Goal: Information Seeking & Learning: Check status

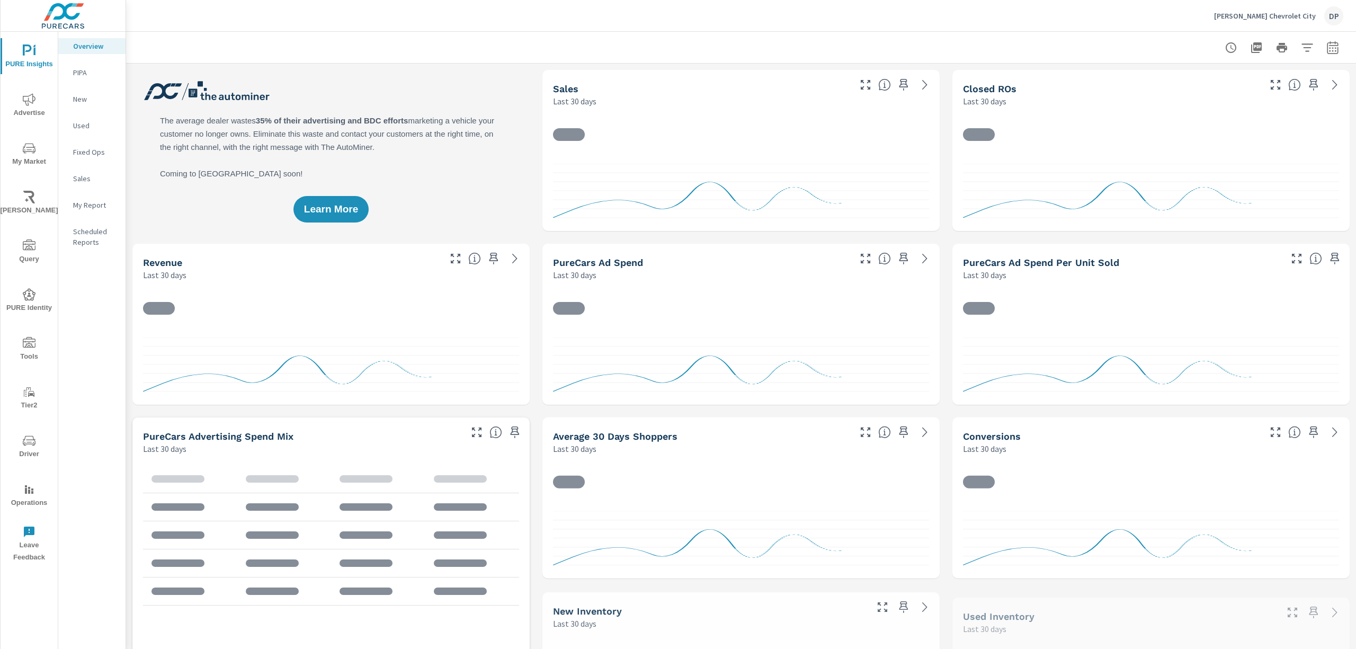
click at [89, 234] on p "Scheduled Reports" at bounding box center [95, 236] width 44 height 21
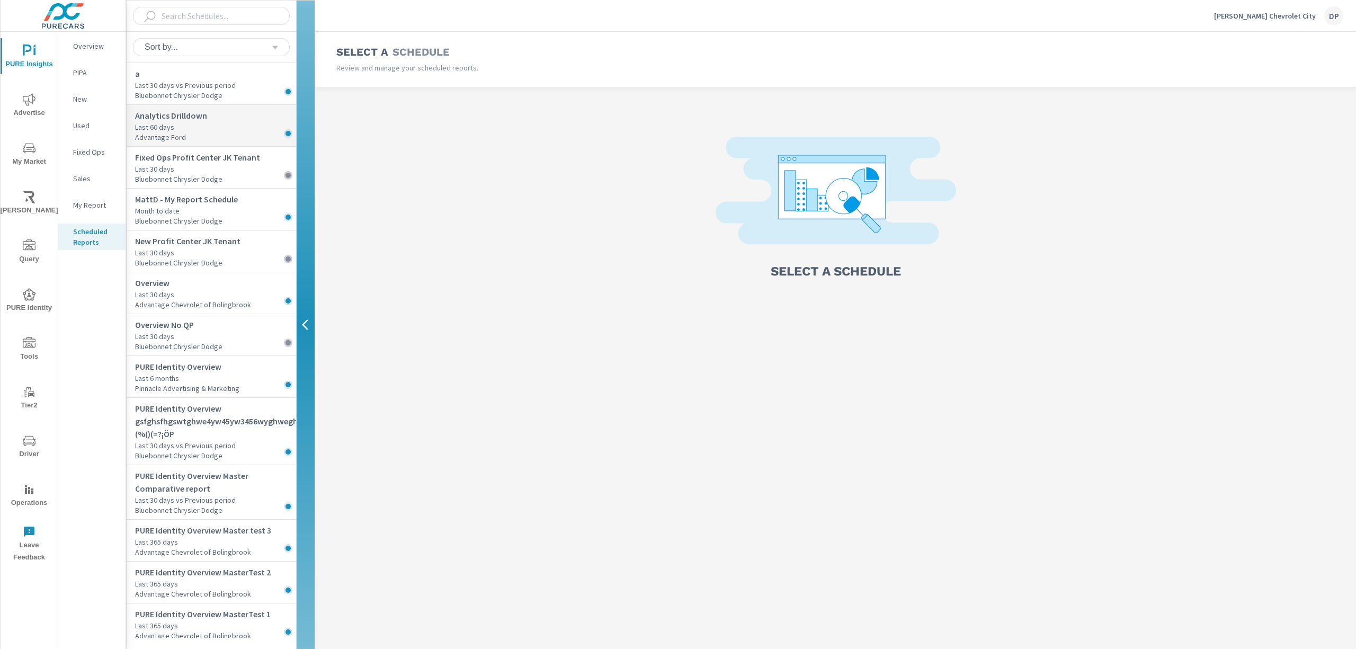
click at [189, 123] on p "Last 60 days" at bounding box center [215, 127] width 161 height 11
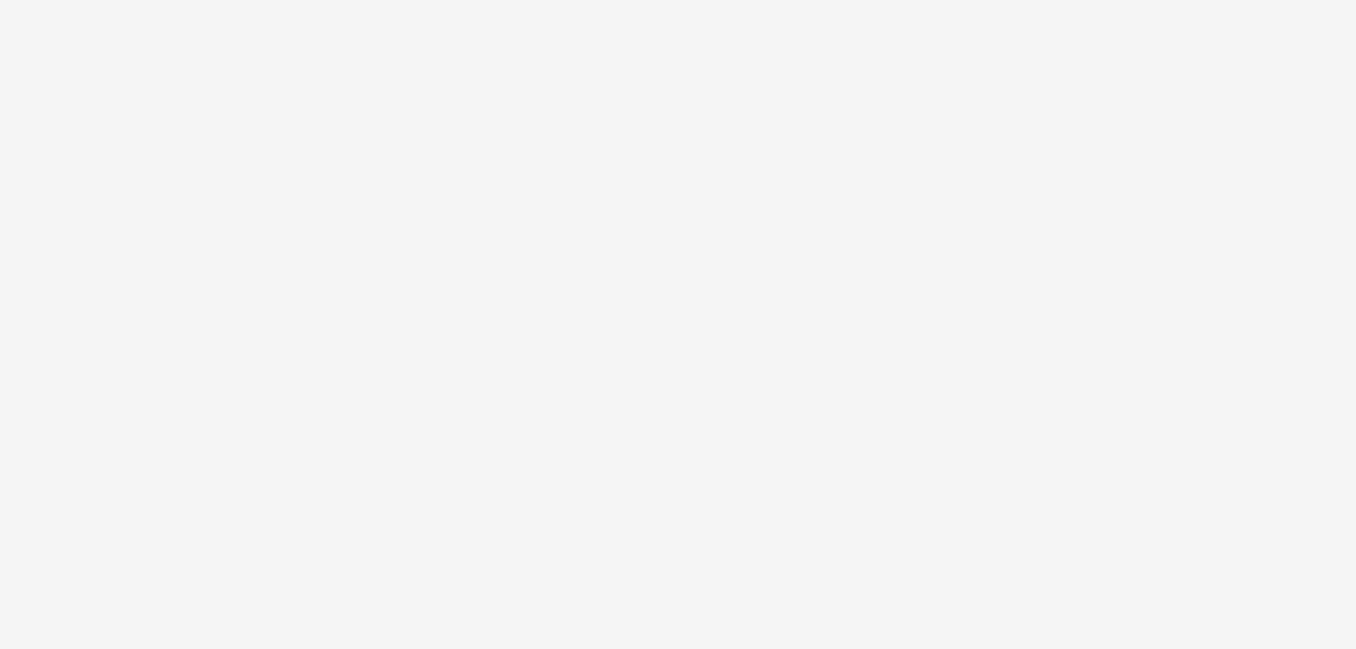
select select "Evening"
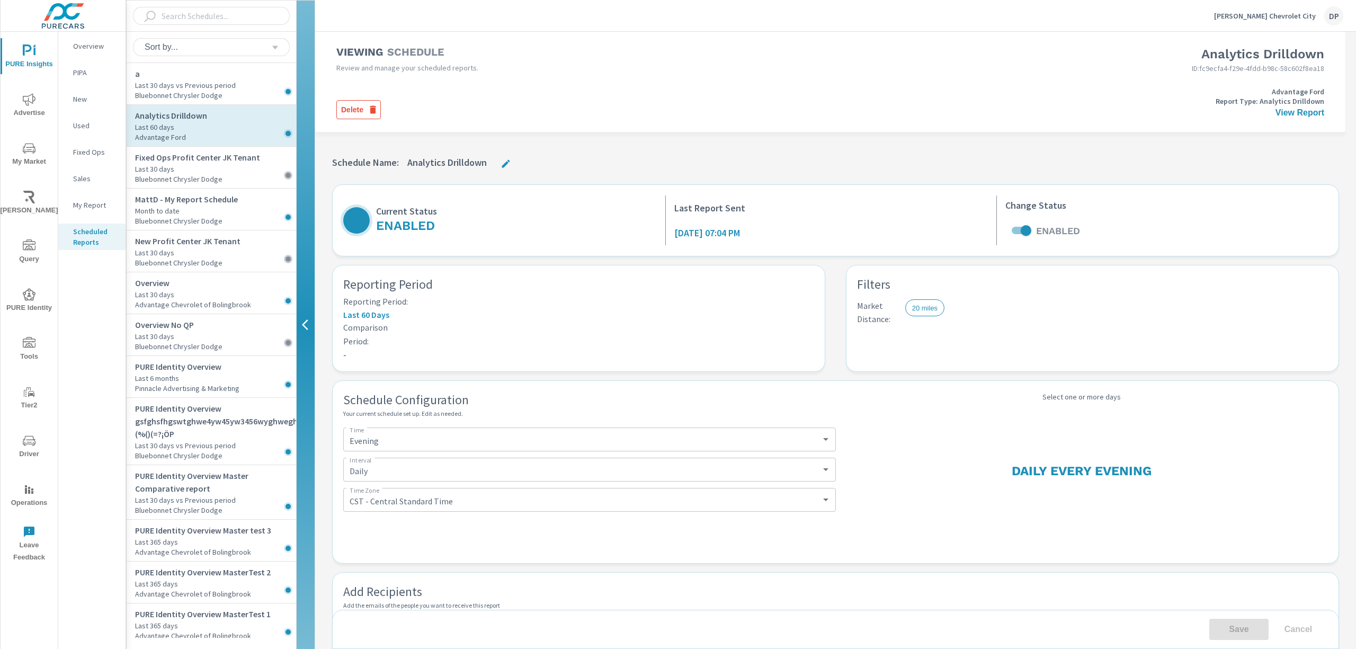
click at [24, 262] on span "Query" at bounding box center [29, 252] width 51 height 26
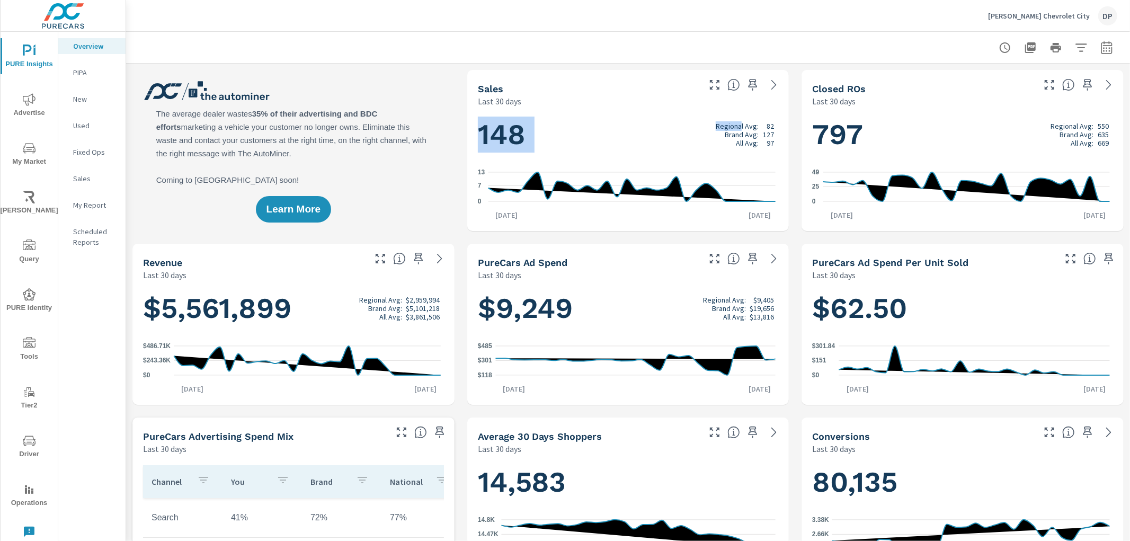
drag, startPoint x: 472, startPoint y: 86, endPoint x: 737, endPoint y: 128, distance: 268.6
click at [737, 128] on div "Sales Last 30 days 148 Regional Avg: 82 Brand Avg: 127 All Avg: 97 0 7 [DATE] […" at bounding box center [628, 150] width 322 height 161
click at [721, 128] on p "Regional Avg:" at bounding box center [736, 126] width 43 height 8
drag, startPoint x: 711, startPoint y: 126, endPoint x: 768, endPoint y: 142, distance: 58.8
click at [768, 142] on div "Regional Avg: 82 Brand Avg: 127 All Avg: 97" at bounding box center [744, 134] width 58 height 25
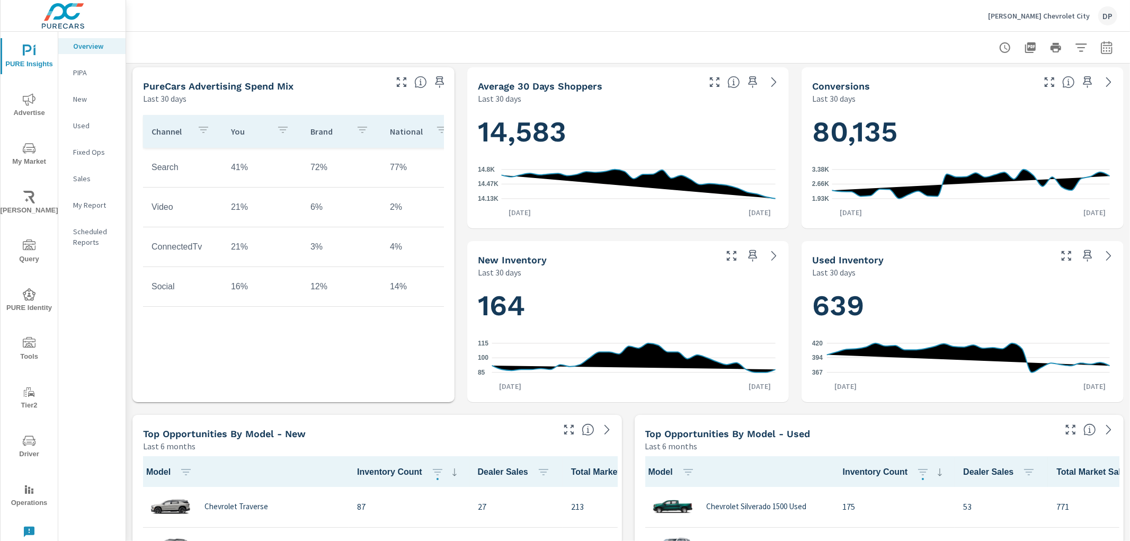
scroll to position [353, 0]
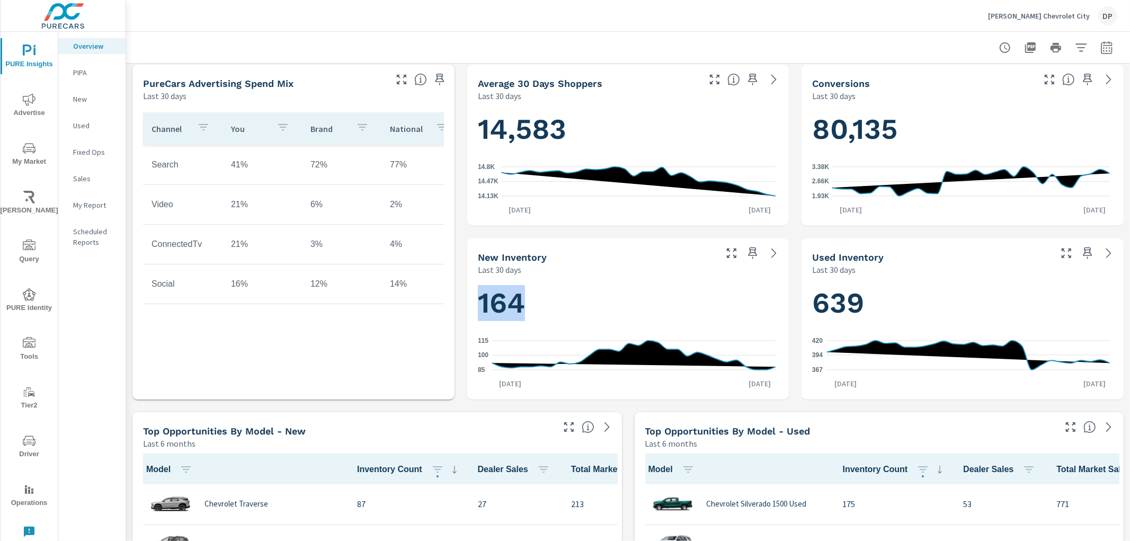
drag, startPoint x: 463, startPoint y: 301, endPoint x: 554, endPoint y: 306, distance: 90.7
click at [554, 306] on div "164 85 100 115 [DATE] [DATE]" at bounding box center [628, 337] width 322 height 124
click at [554, 306] on h1 "164" at bounding box center [628, 303] width 301 height 36
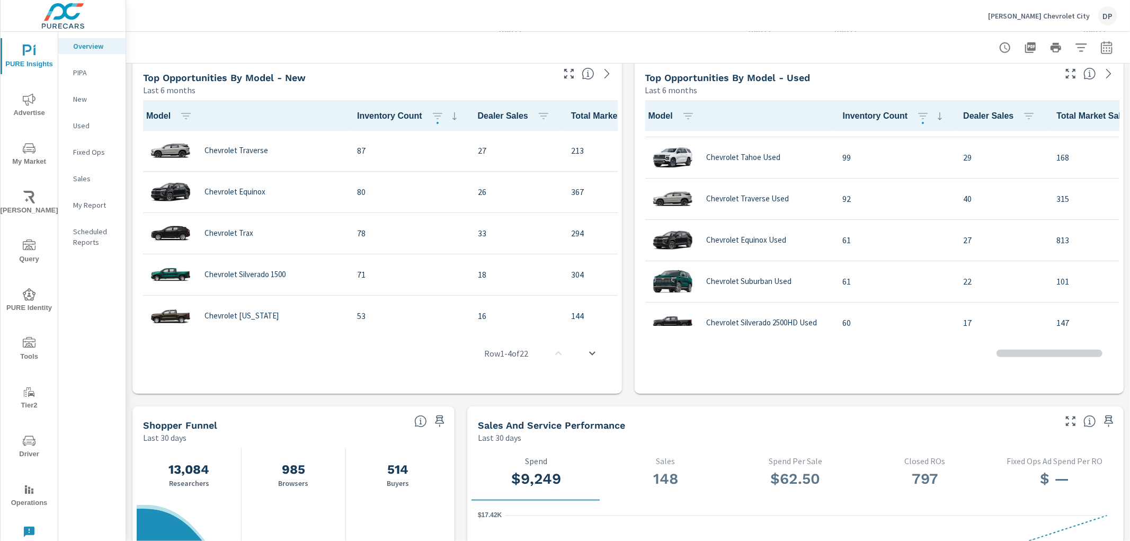
scroll to position [118, 0]
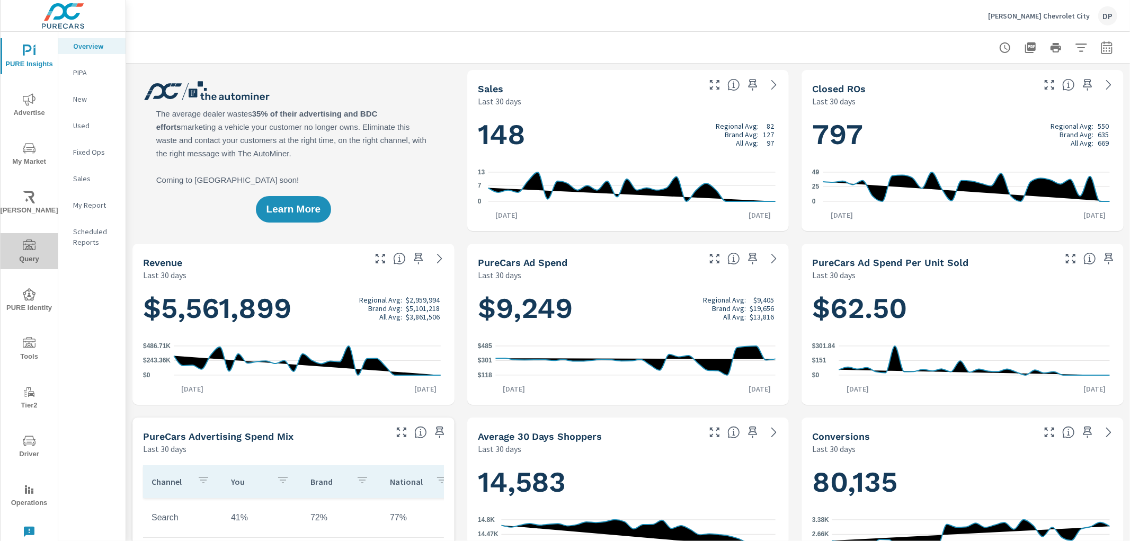
click at [23, 250] on icon "nav menu" at bounding box center [29, 245] width 13 height 13
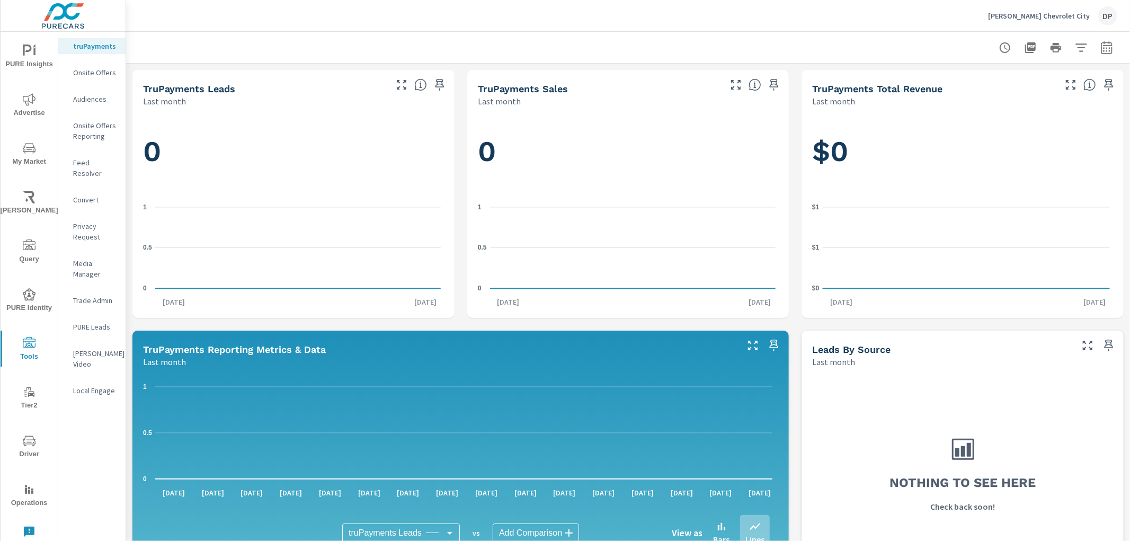
click at [92, 97] on p "Audiences" at bounding box center [95, 99] width 44 height 11
